Goal: Book appointment/travel/reservation

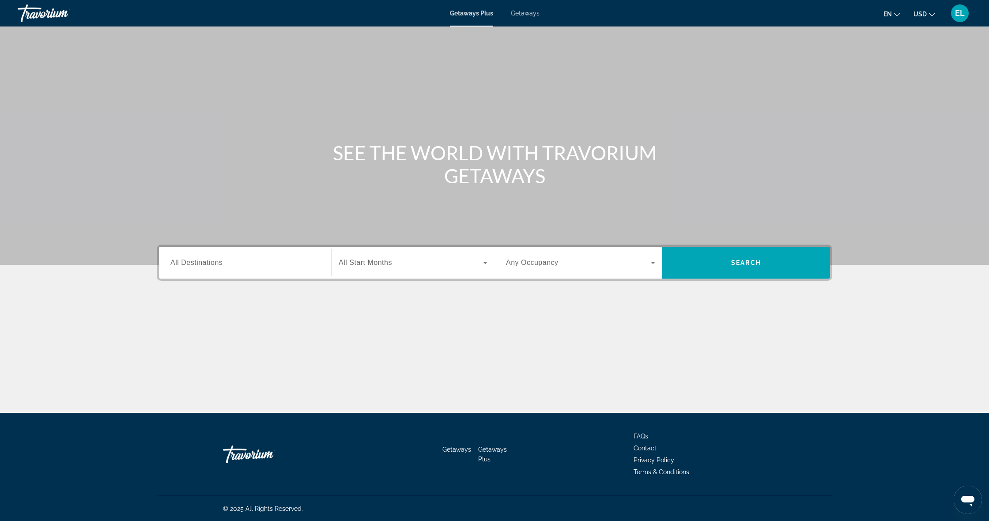
click at [265, 256] on div "Search widget" at bounding box center [244, 262] width 149 height 25
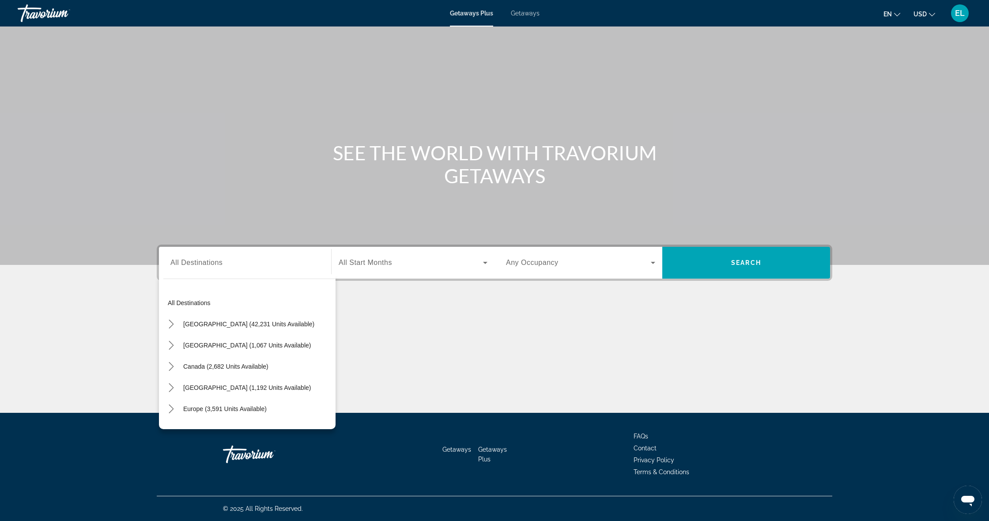
click at [432, 353] on div "Main content" at bounding box center [494, 336] width 675 height 66
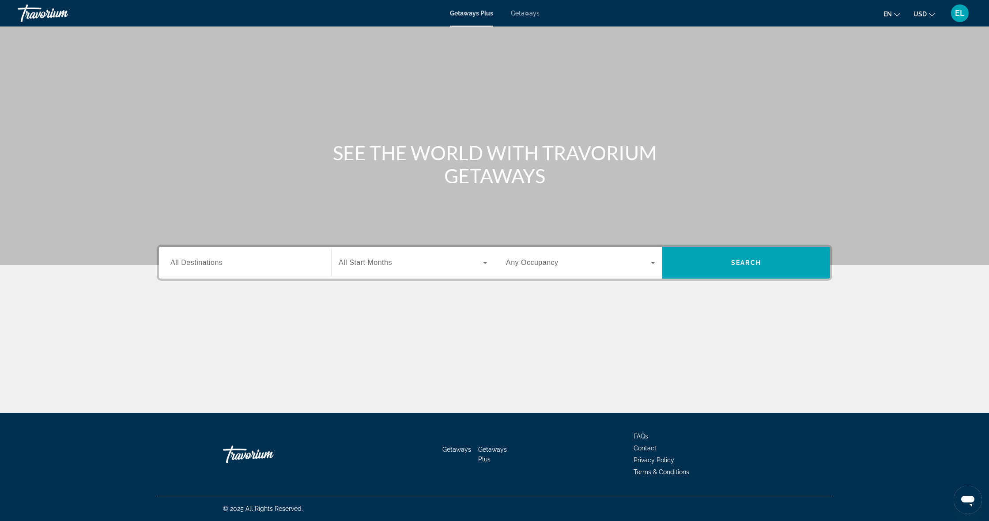
click at [262, 274] on div "Search widget" at bounding box center [244, 262] width 149 height 25
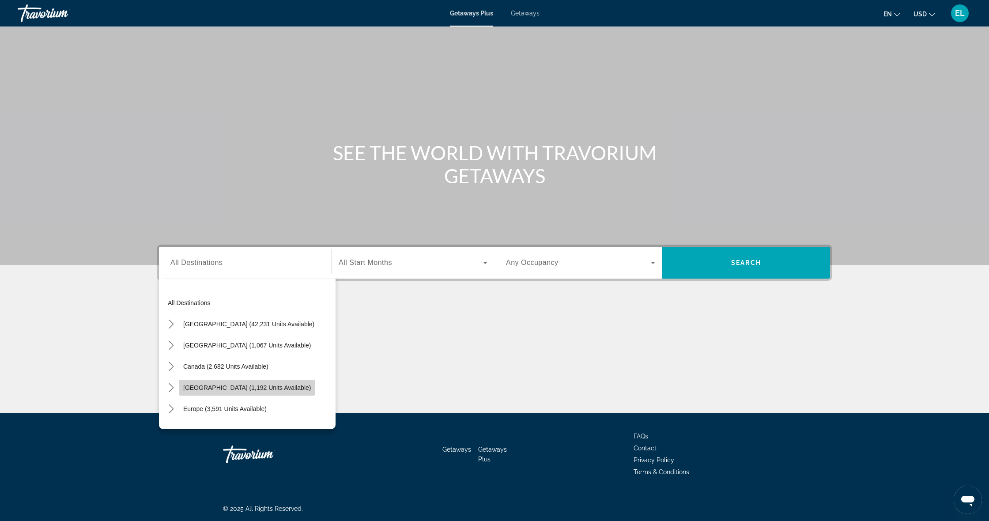
click at [244, 388] on span "[GEOGRAPHIC_DATA] (1,192 units available)" at bounding box center [247, 387] width 128 height 7
type input "**********"
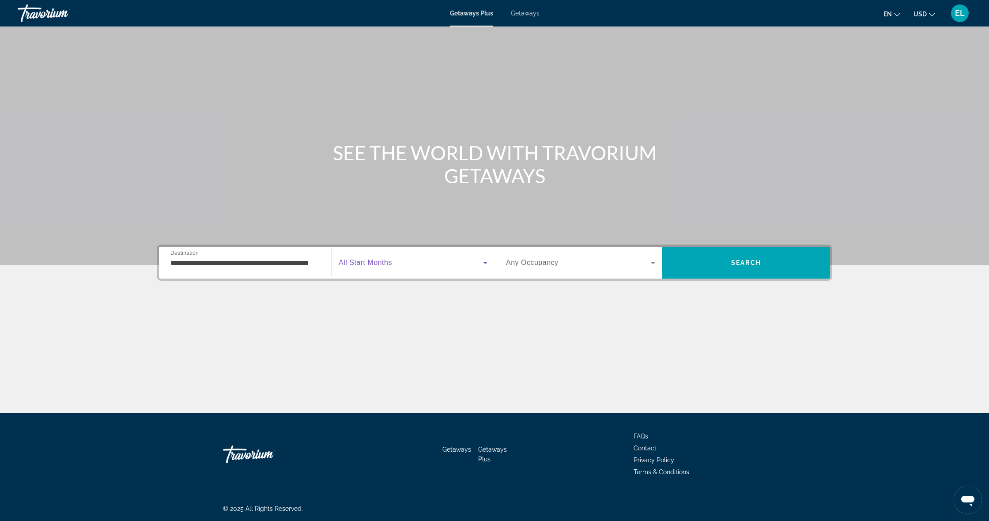
click at [486, 263] on icon "Search widget" at bounding box center [485, 262] width 11 height 11
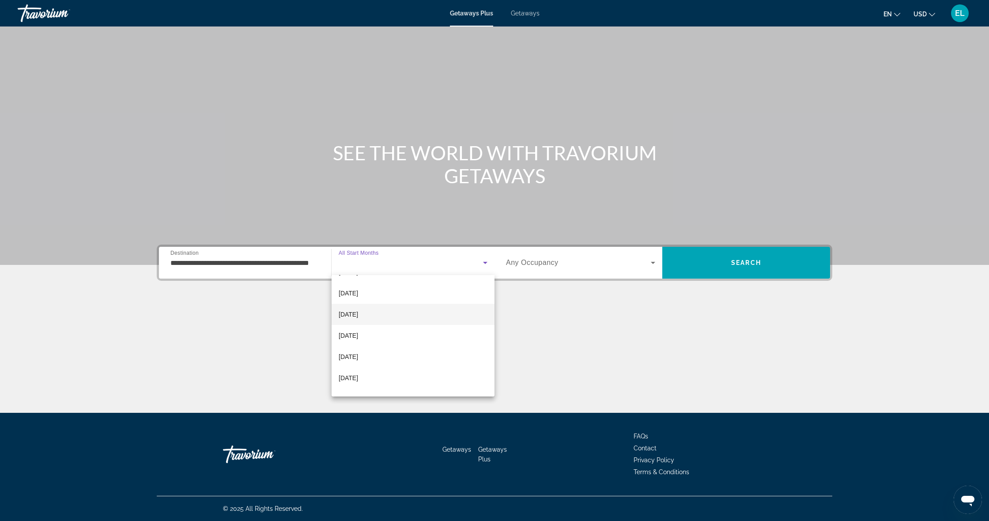
scroll to position [63, 0]
click at [425, 356] on mat-option "[DATE]" at bounding box center [412, 352] width 163 height 21
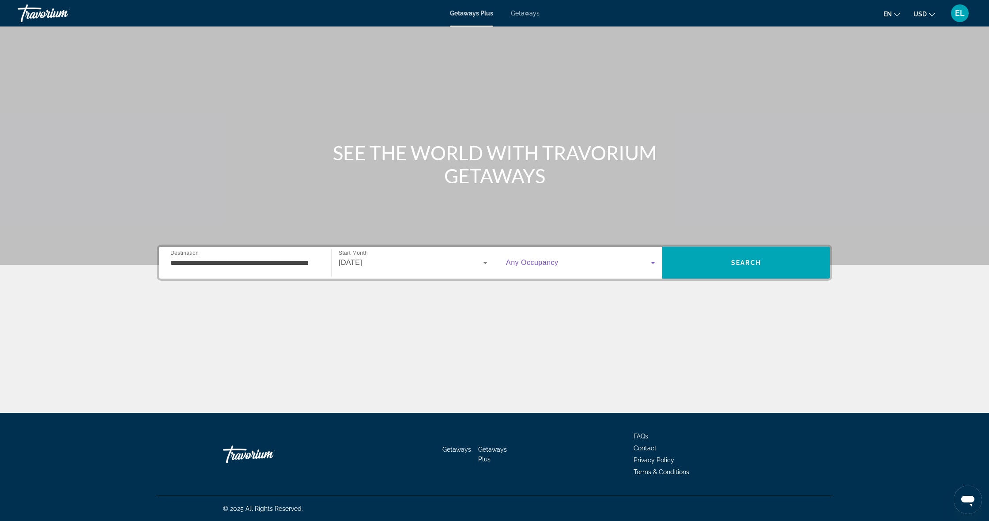
click at [582, 264] on span "Search widget" at bounding box center [578, 262] width 145 height 11
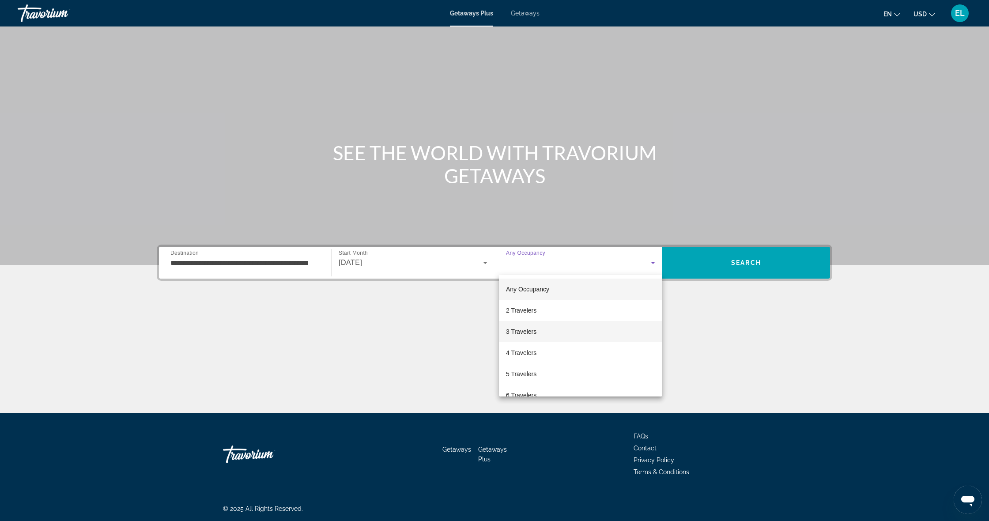
click at [559, 334] on mat-option "3 Travelers" at bounding box center [580, 331] width 163 height 21
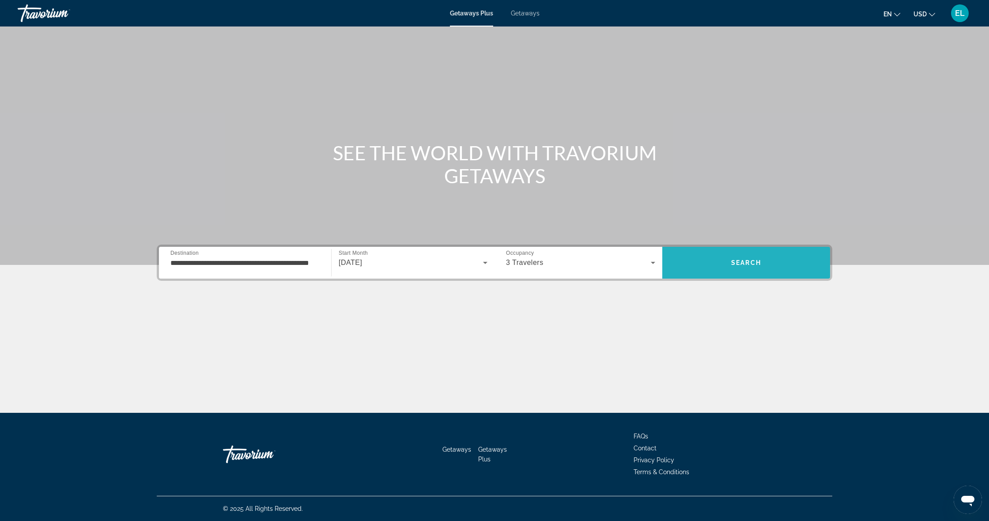
click at [735, 264] on span "Search" at bounding box center [746, 262] width 30 height 7
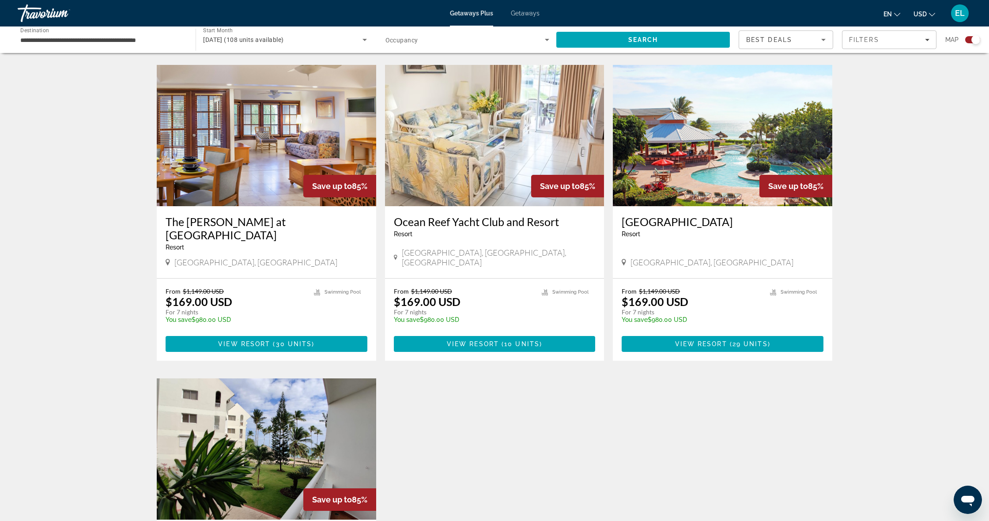
scroll to position [614, 0]
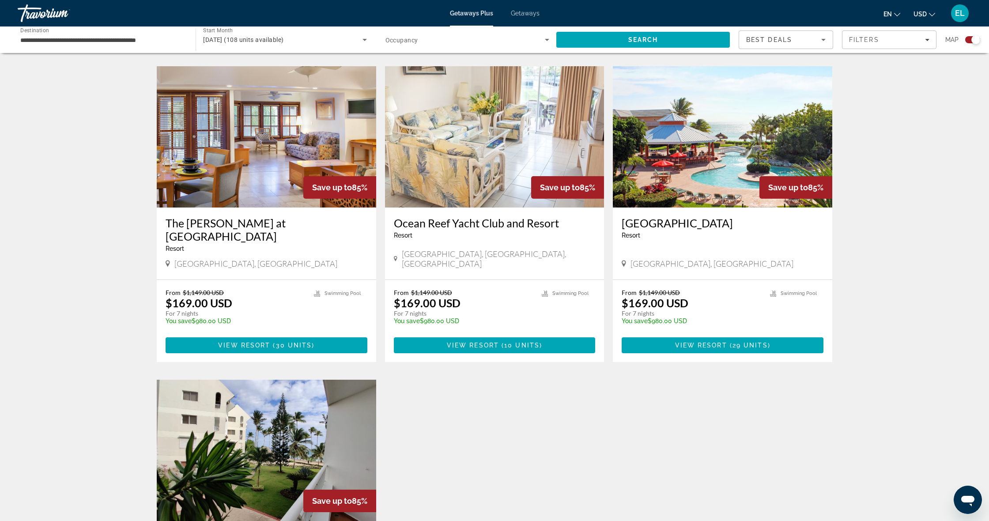
click at [691, 164] on img "Main content" at bounding box center [722, 136] width 219 height 141
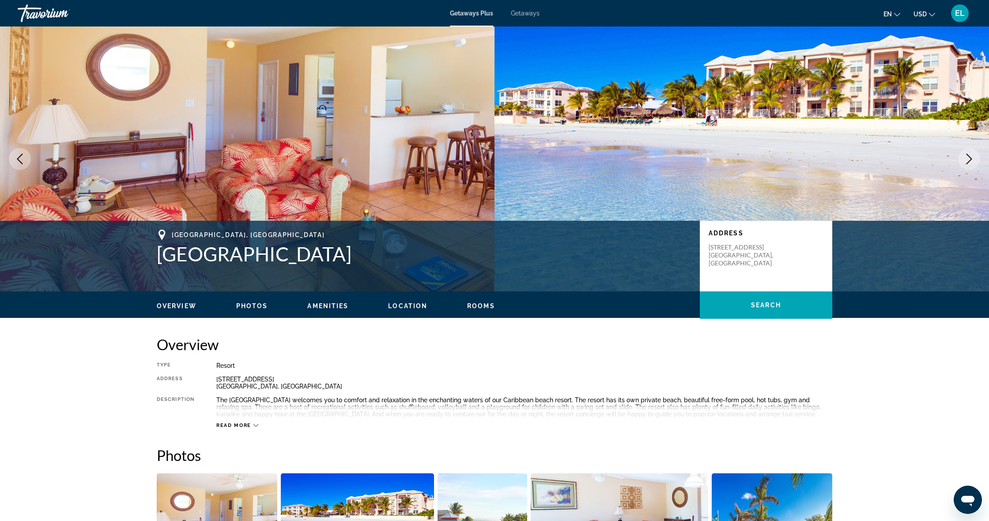
click at [967, 161] on icon "Next image" at bounding box center [968, 159] width 11 height 11
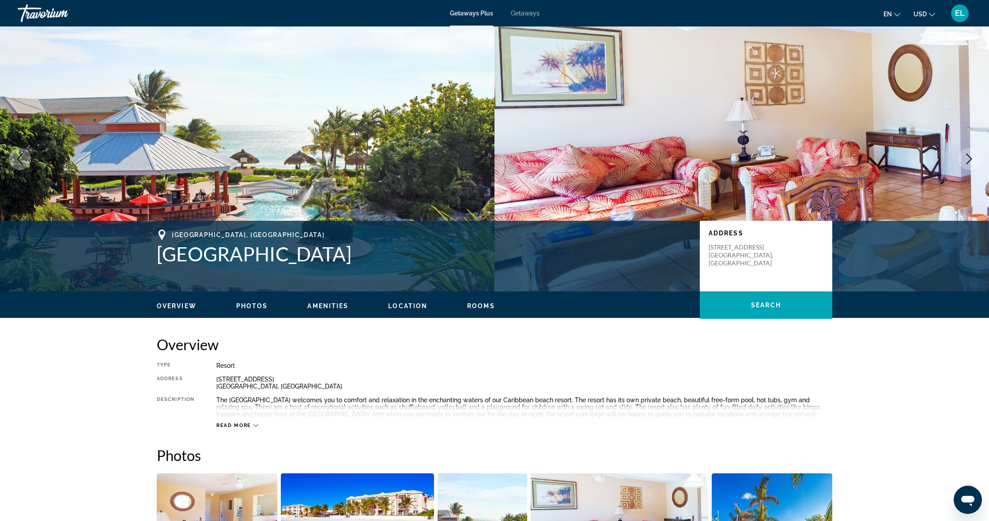
click at [967, 161] on icon "Next image" at bounding box center [968, 159] width 11 height 11
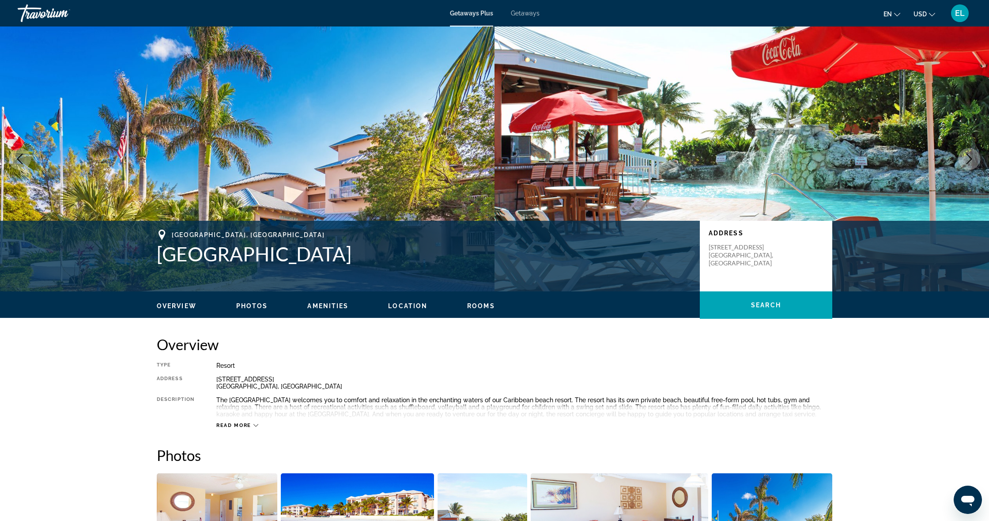
click at [967, 161] on icon "Next image" at bounding box center [968, 159] width 11 height 11
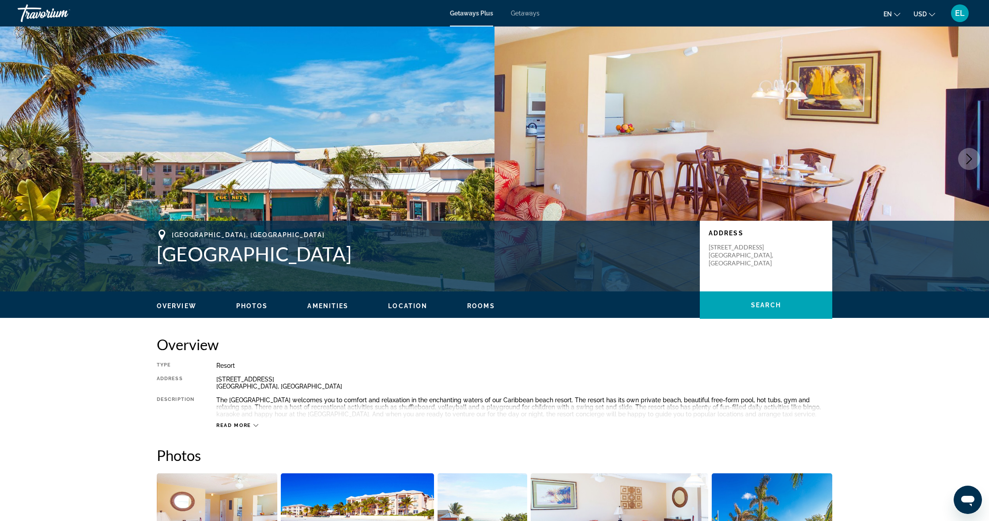
click at [967, 161] on icon "Next image" at bounding box center [968, 159] width 11 height 11
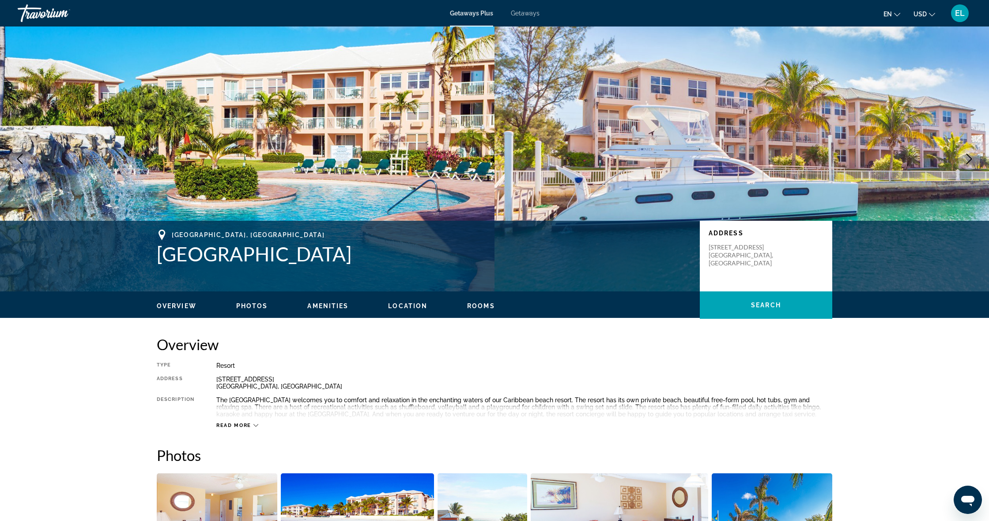
click at [967, 161] on icon "Next image" at bounding box center [968, 159] width 11 height 11
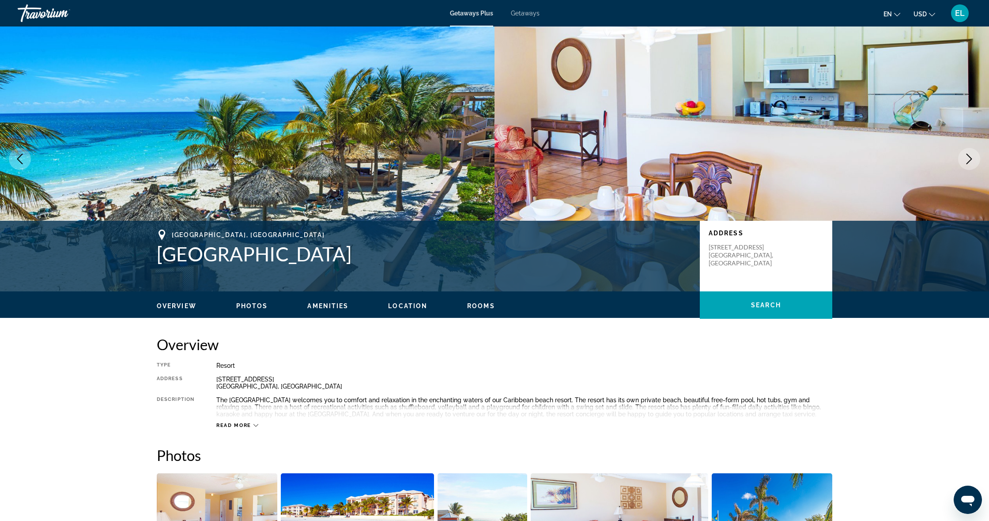
click at [706, 354] on div "Overview Type Resort All-Inclusive No All-Inclusive Address [STREET_ADDRESS] De…" at bounding box center [494, 381] width 675 height 93
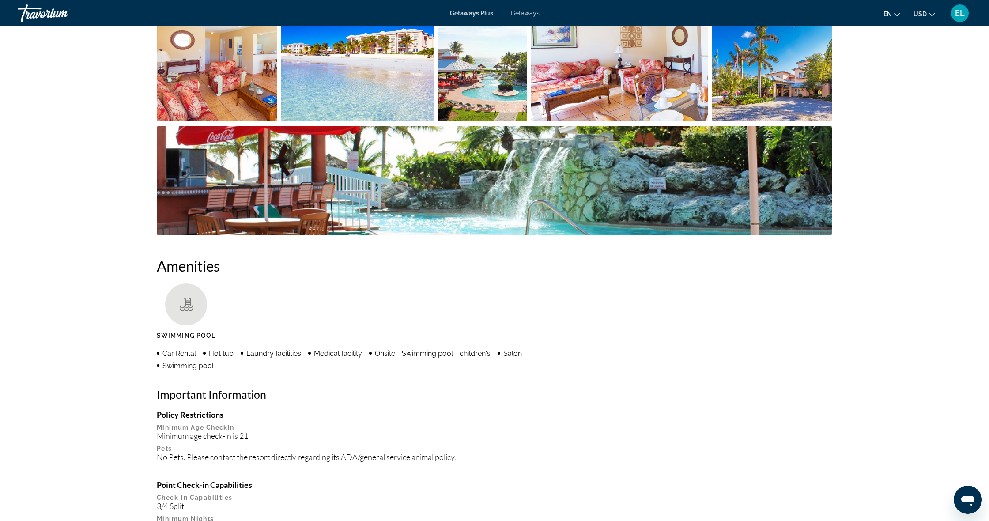
scroll to position [465, 0]
